Goal: Navigation & Orientation: Find specific page/section

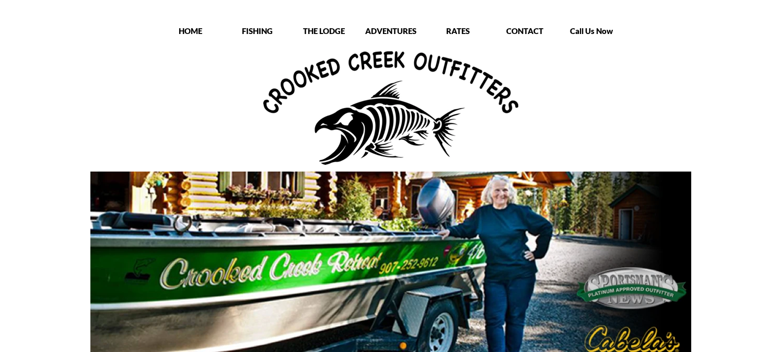
drag, startPoint x: 210, startPoint y: 102, endPoint x: 196, endPoint y: 77, distance: 28.3
click at [207, 97] on div at bounding box center [391, 107] width 418 height 113
click at [185, 36] on div "HOME" at bounding box center [190, 32] width 65 height 13
click at [188, 30] on p "HOME" at bounding box center [190, 31] width 65 height 10
click at [185, 29] on p "HOME" at bounding box center [190, 31] width 65 height 10
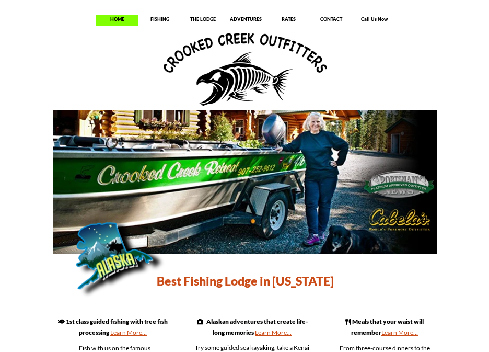
click at [114, 21] on p "HOME" at bounding box center [117, 19] width 42 height 6
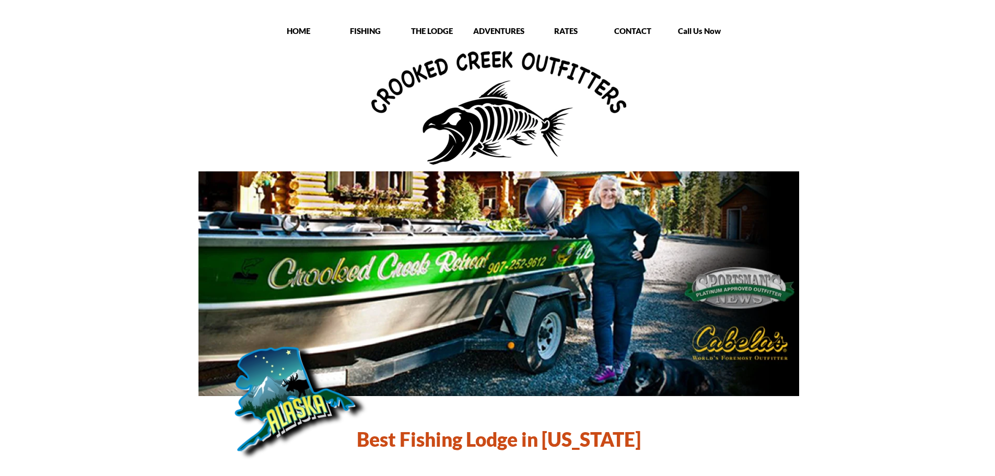
click at [374, 37] on div "FISHING" at bounding box center [365, 32] width 65 height 13
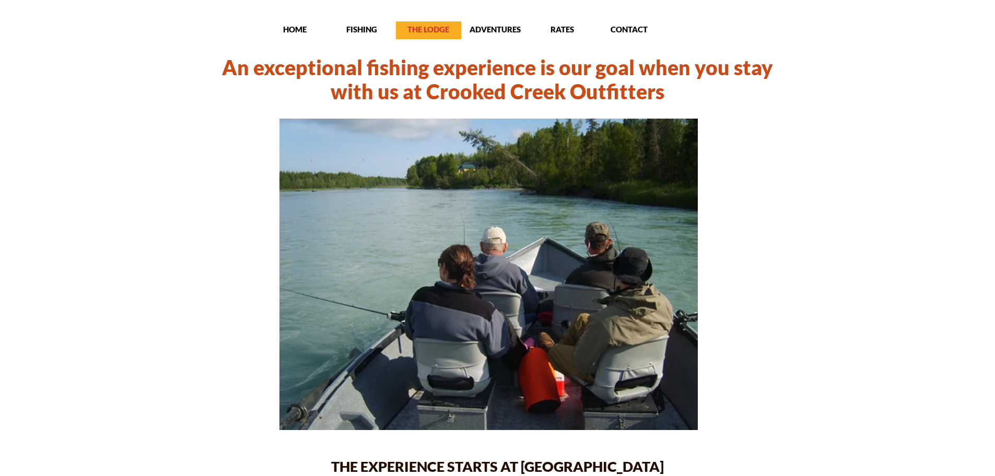
click at [425, 31] on p "THE LODGE" at bounding box center [428, 29] width 65 height 10
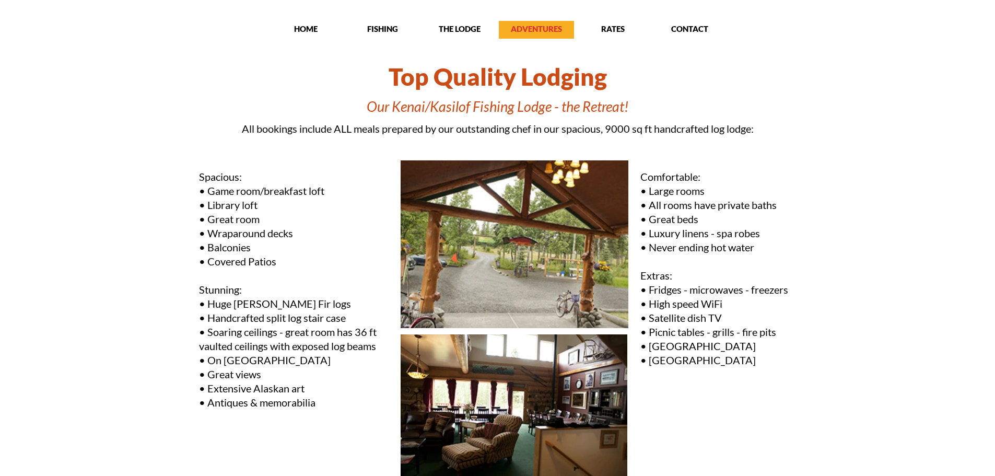
click at [509, 32] on p "ADVENTURES" at bounding box center [536, 29] width 75 height 10
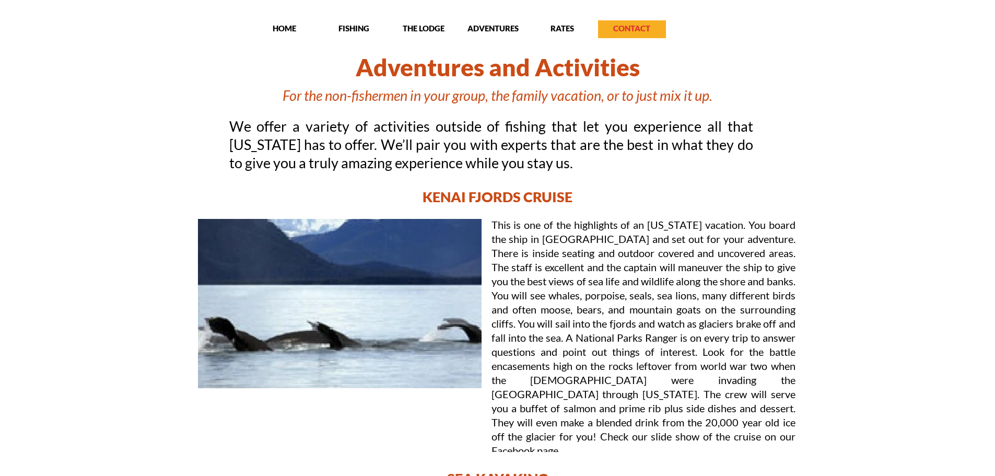
click at [602, 29] on p "CONTACT" at bounding box center [632, 28] width 68 height 10
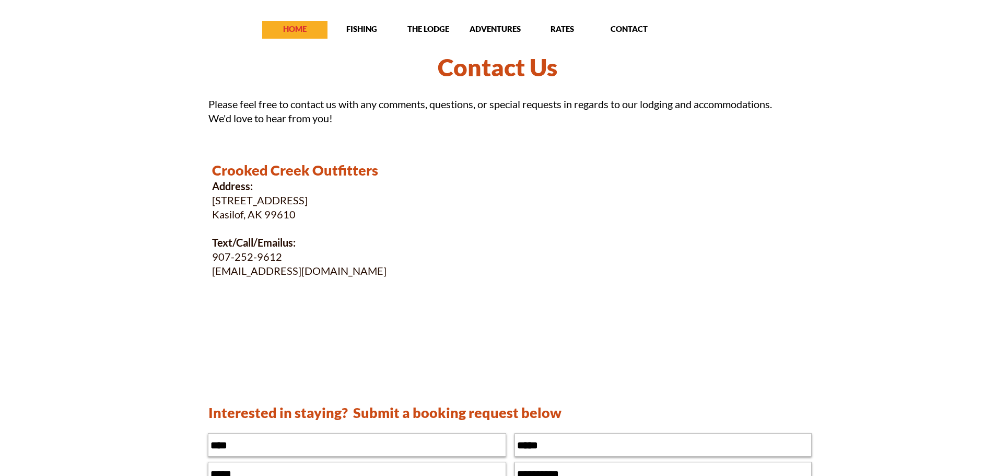
click at [300, 29] on p "HOME" at bounding box center [294, 29] width 65 height 10
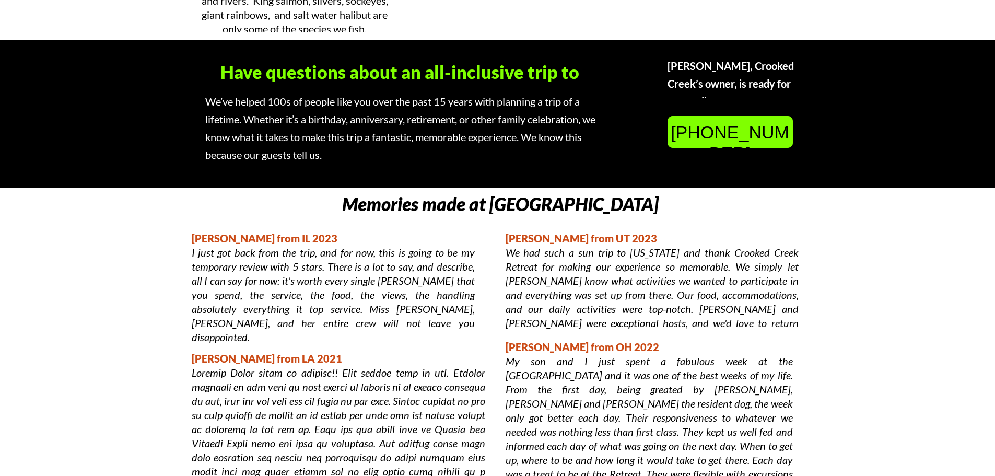
scroll to position [627, 0]
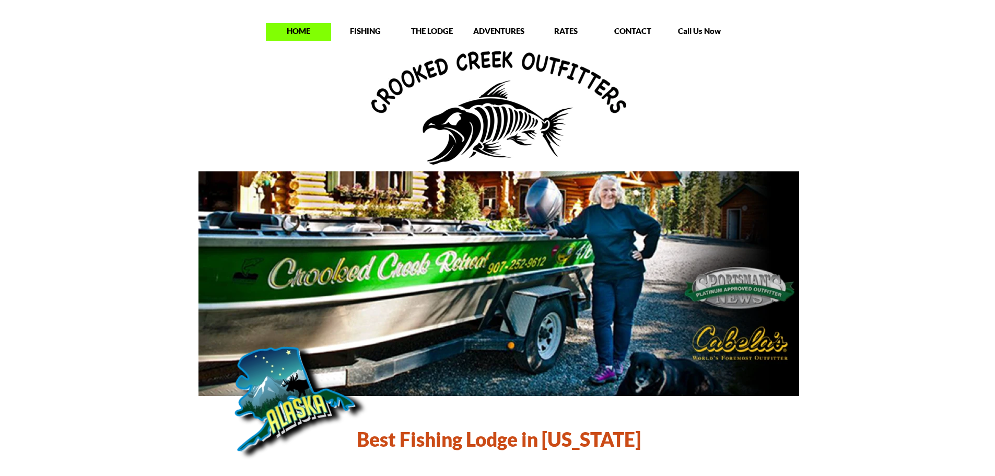
click at [294, 24] on div "HOME" at bounding box center [298, 32] width 65 height 18
click at [360, 29] on p "FISHING" at bounding box center [365, 31] width 65 height 10
click at [323, 40] on div "HOME" at bounding box center [298, 32] width 65 height 18
click at [304, 32] on p "HOME" at bounding box center [298, 31] width 65 height 10
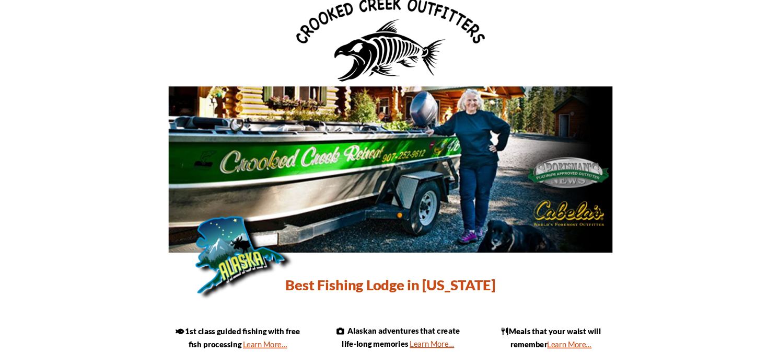
scroll to position [52, 0]
